Goal: Transaction & Acquisition: Purchase product/service

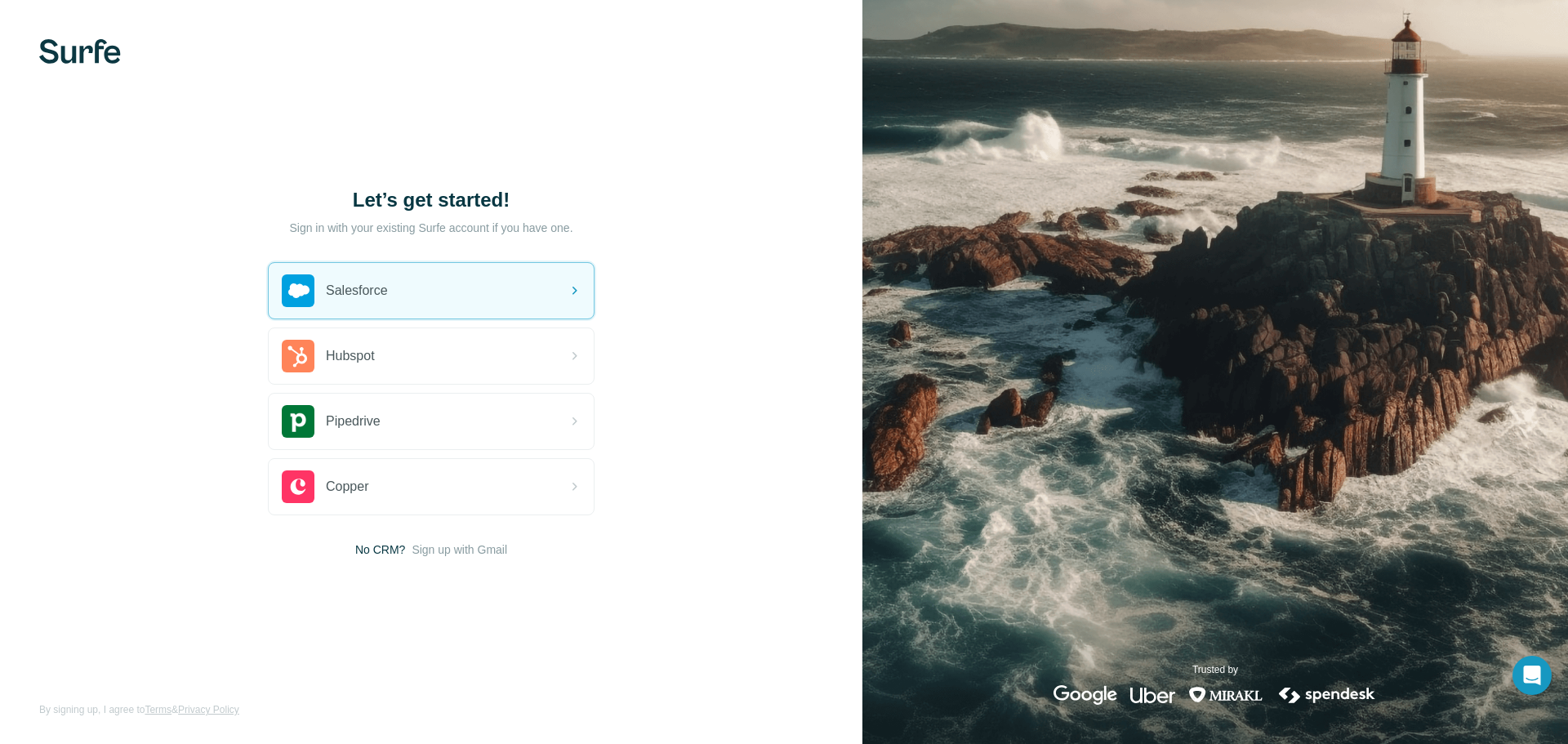
click at [71, 47] on img at bounding box center [79, 51] width 81 height 24
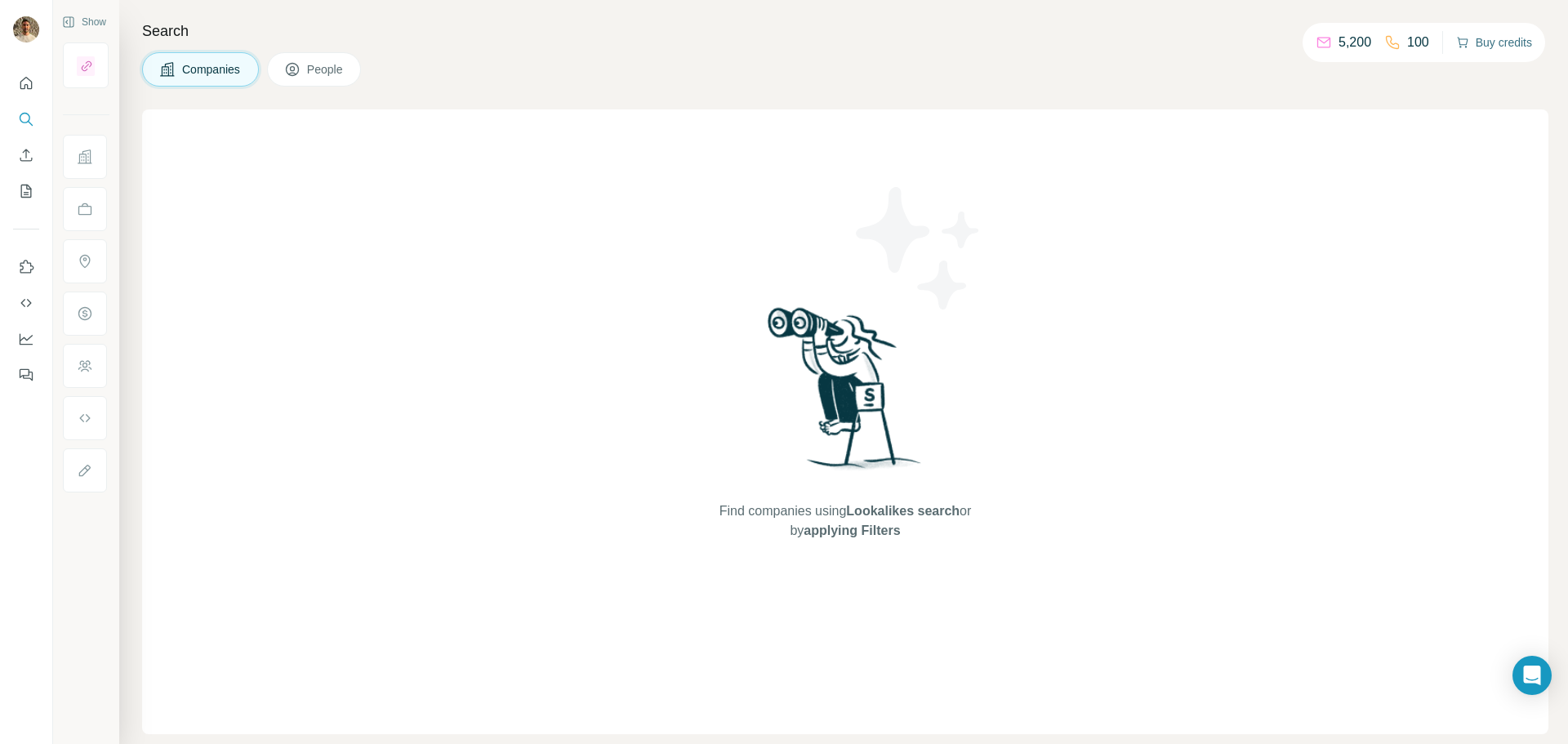
click at [1489, 41] on button "Buy credits" at bounding box center [1493, 42] width 76 height 22
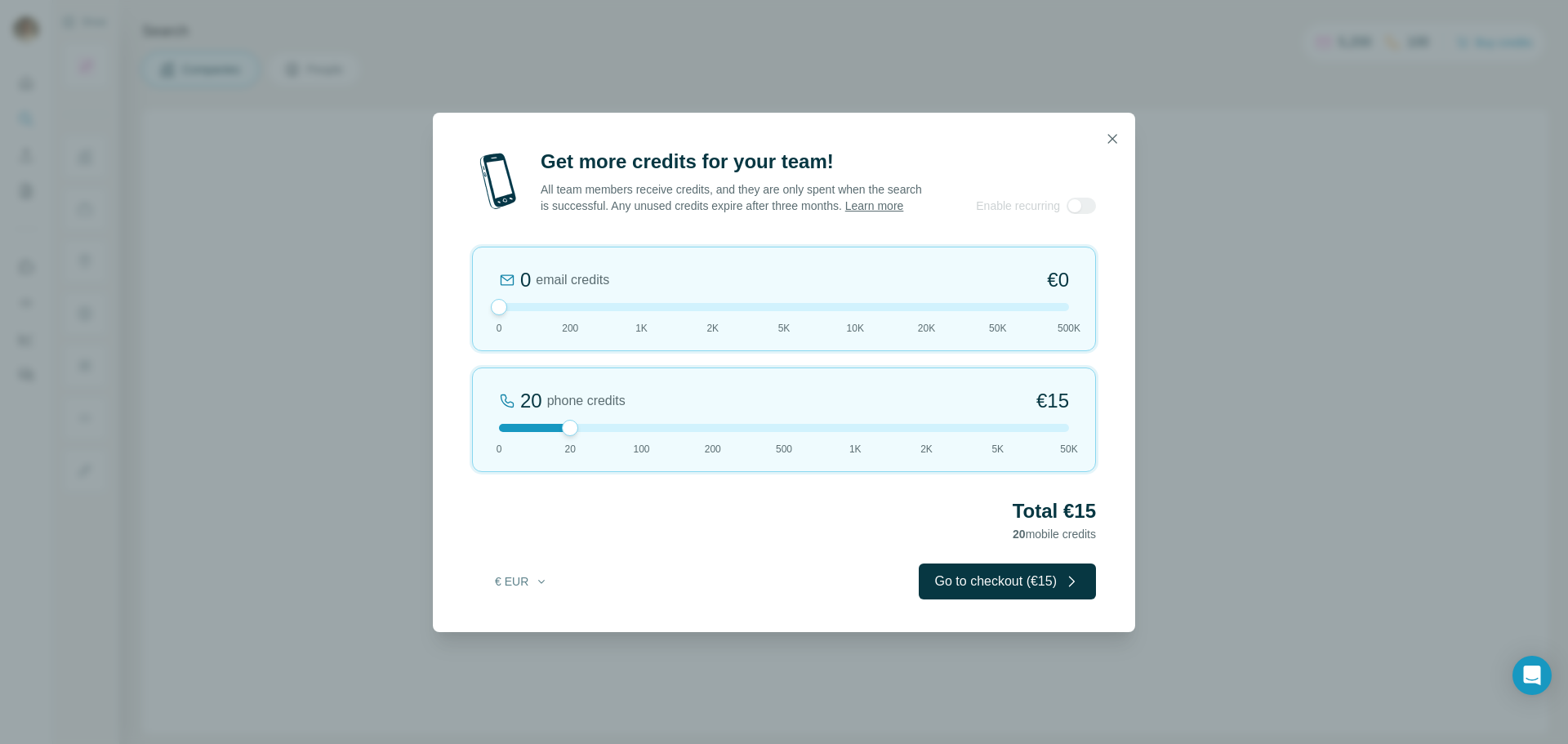
drag, startPoint x: 574, startPoint y: 316, endPoint x: 477, endPoint y: 320, distance: 97.1
click at [477, 320] on div "0 email credits €0 0 200 1K 2K 5K 10K 20K 50K 500K" at bounding box center [784, 299] width 623 height 105
drag, startPoint x: 567, startPoint y: 440, endPoint x: 622, endPoint y: 432, distance: 55.6
click at [622, 432] on div at bounding box center [784, 428] width 570 height 8
click at [925, 590] on button "Go to checkout (€72)" at bounding box center [1007, 582] width 177 height 35
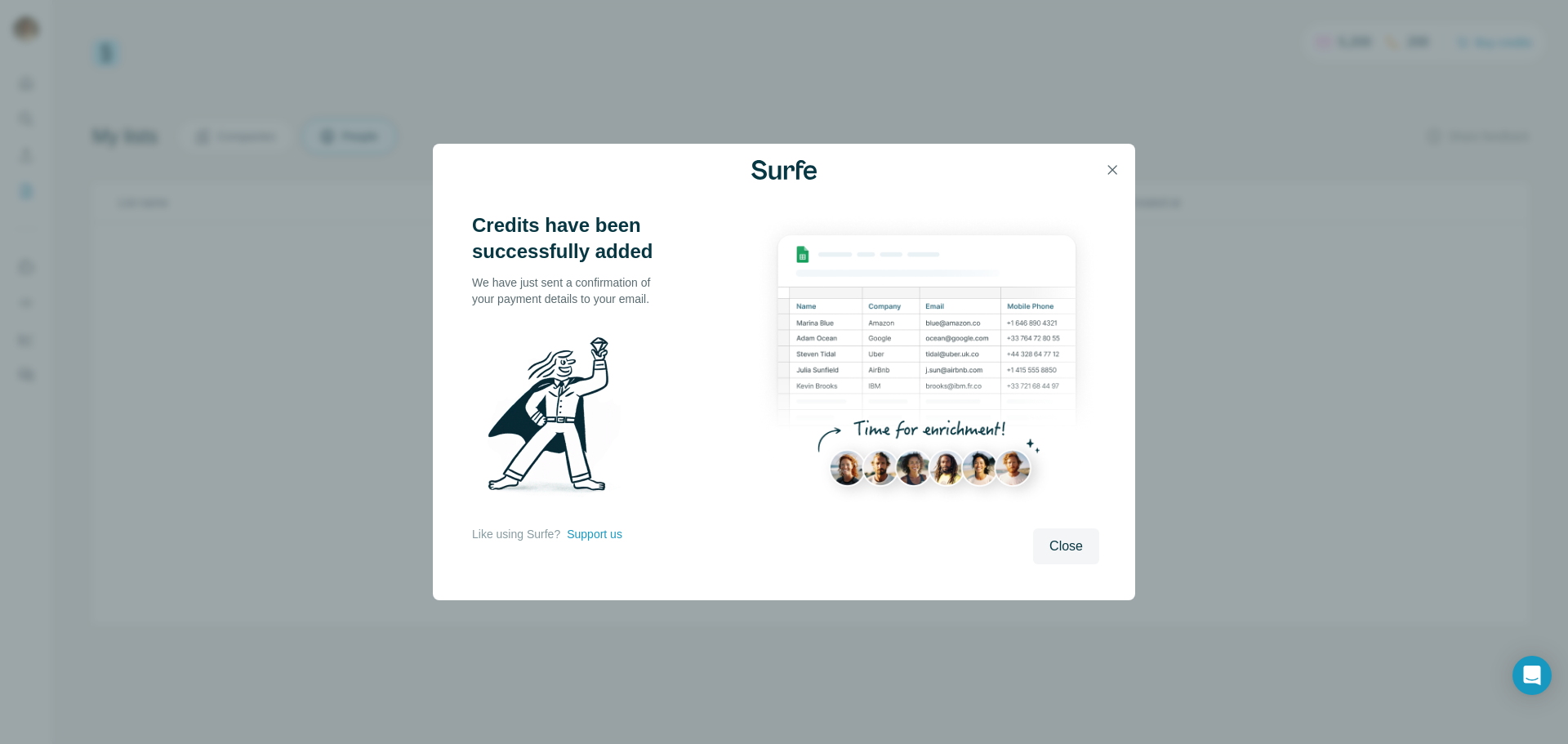
click at [1362, 366] on div "Credits have been successfully added We have just sent a confirmation of your p…" at bounding box center [784, 372] width 1568 height 744
click at [1053, 534] on button "Close" at bounding box center [1066, 546] width 66 height 35
